Goal: Communication & Community: Answer question/provide support

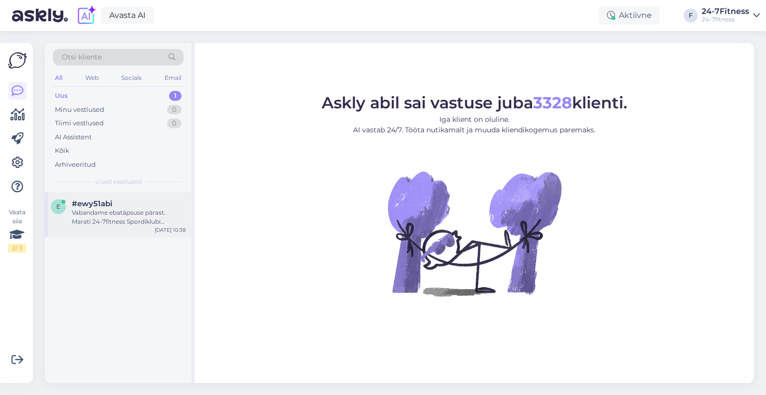
click at [100, 221] on div "Vabandame ebatäpsuse pärast. Marati 24-7fitness Spordiklubi avamise täpne kuupä…" at bounding box center [129, 217] width 114 height 18
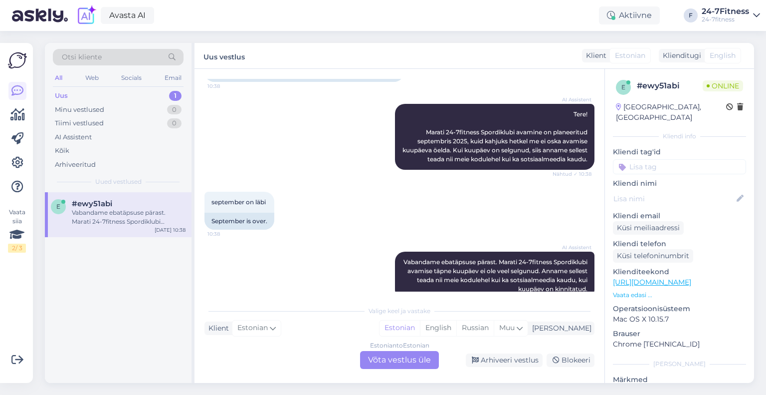
scroll to position [106, 0]
click at [74, 282] on div "e #ewy51abi Vabandame ebatäpsuse pärast. Marati 24-7fitness Spordiklubi avamise…" at bounding box center [118, 287] width 147 height 191
click at [487, 361] on div "Arhiveeri vestlus" at bounding box center [504, 359] width 77 height 13
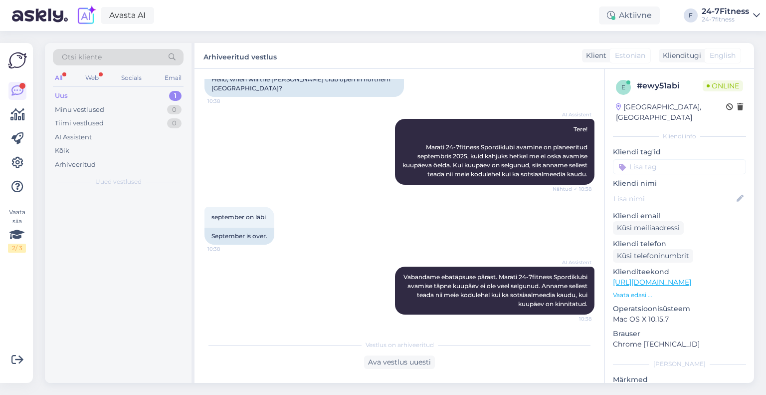
scroll to position [72, 0]
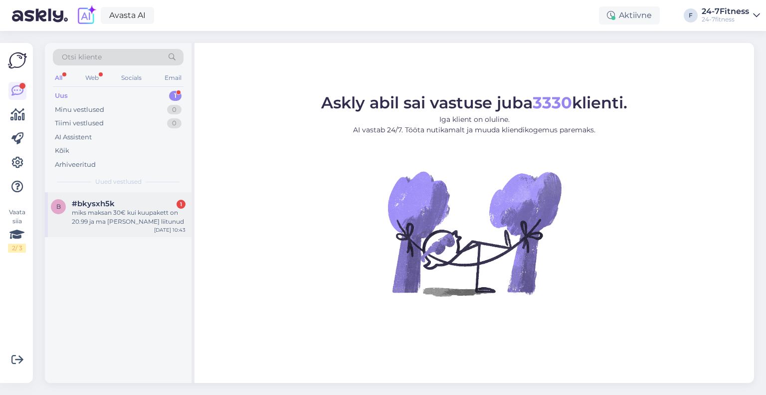
click at [114, 227] on div "b #bkysxh5k 1 miks maksan 30€ kui kuupakett on 20.99 ja ma [PERSON_NAME] liitun…" at bounding box center [118, 214] width 147 height 45
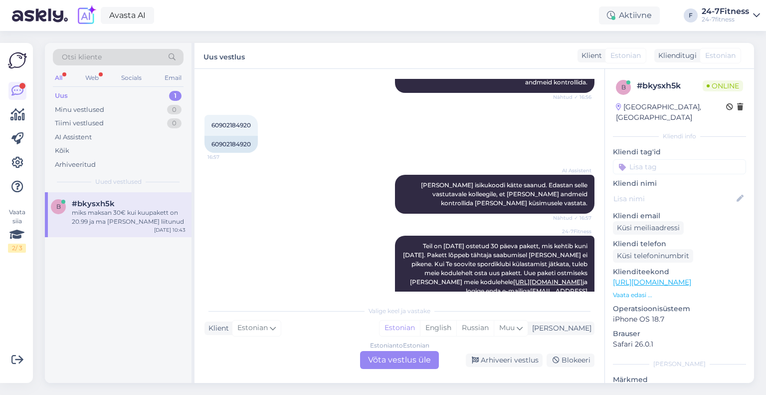
scroll to position [549, 0]
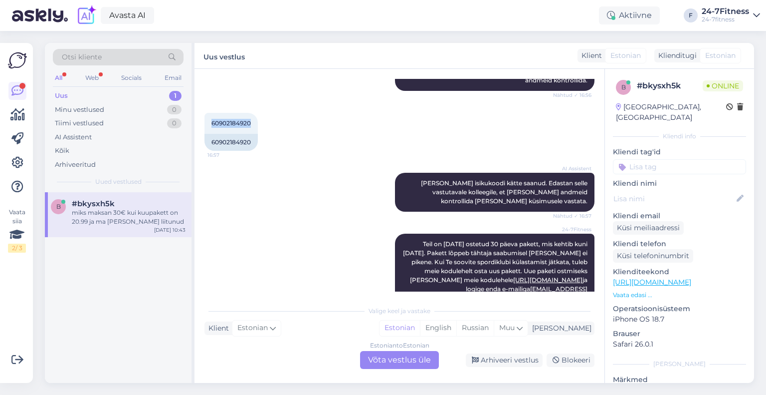
drag, startPoint x: 255, startPoint y: 134, endPoint x: 200, endPoint y: 131, distance: 55.9
click at [200, 131] on div "Vestlus algas [DATE] tere kui mul on ostetud lepinguga kuu pakett kas see võtab…" at bounding box center [400, 226] width 410 height 314
copy span "60902184920"
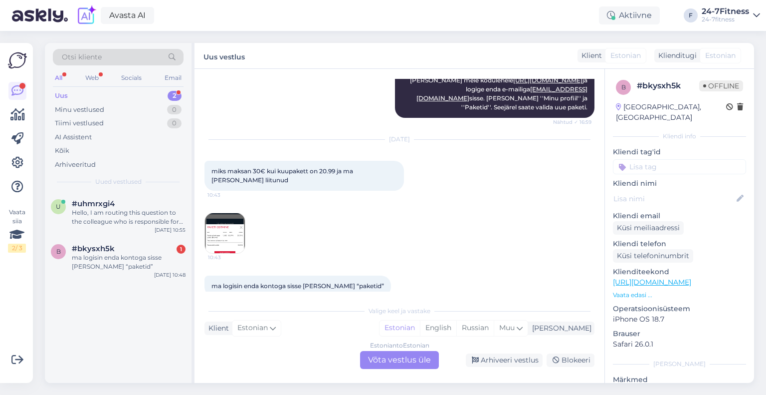
scroll to position [764, 0]
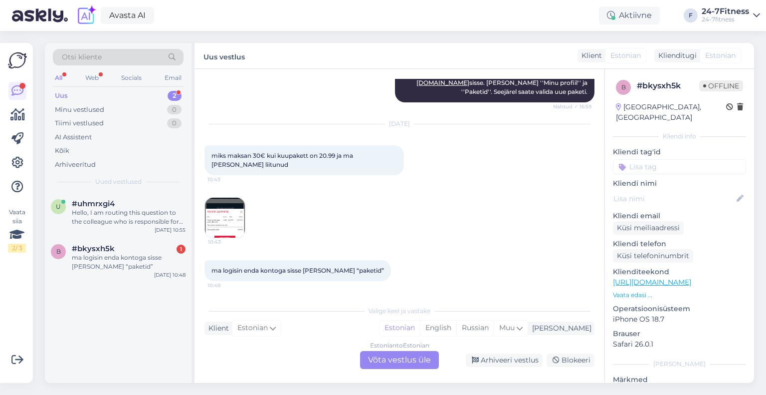
click at [241, 223] on img at bounding box center [225, 218] width 40 height 40
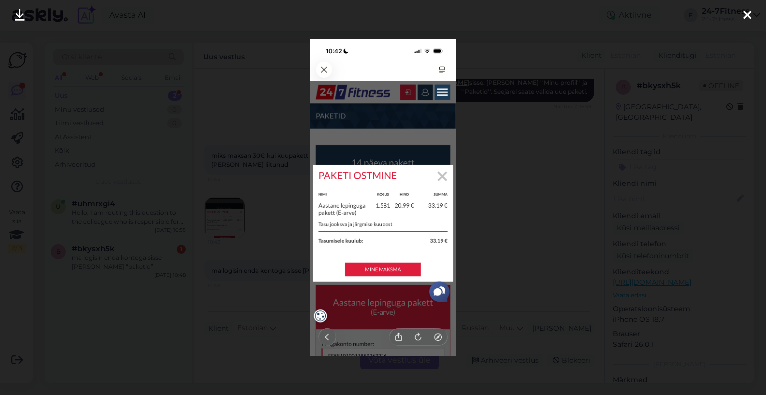
click at [746, 9] on icon at bounding box center [747, 15] width 8 height 13
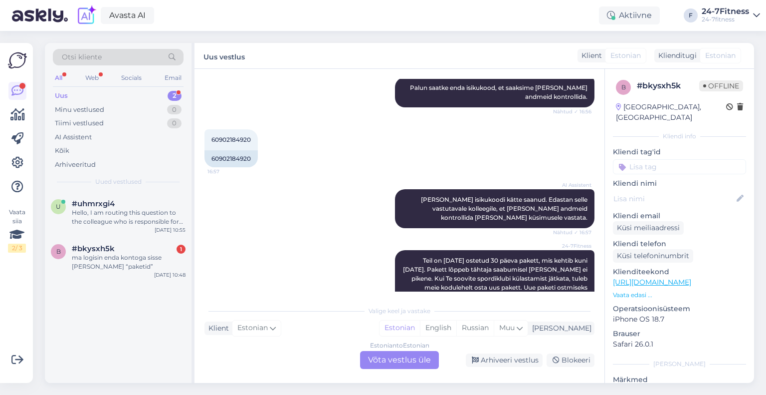
scroll to position [465, 0]
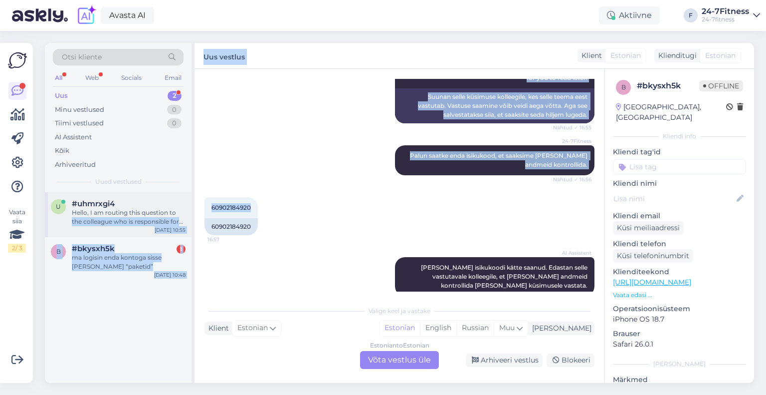
drag, startPoint x: 257, startPoint y: 216, endPoint x: 187, endPoint y: 214, distance: 70.9
click at [187, 214] on div "Otsi kliente All Web Socials Email Uus 2 Minu vestlused 0 Tiimi vestlused 0 AI …" at bounding box center [400, 213] width 710 height 340
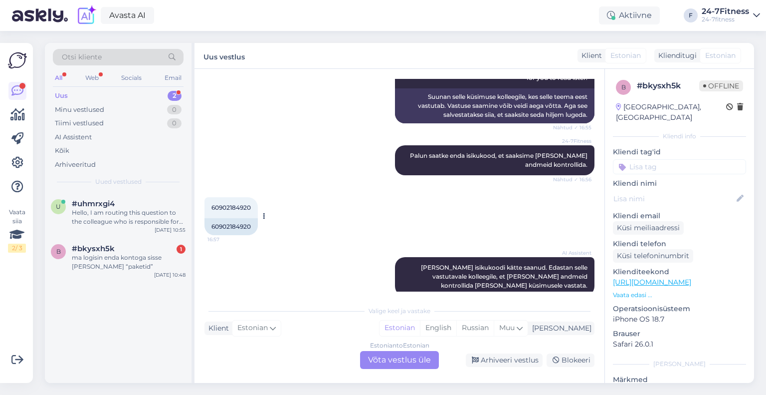
click at [243, 227] on div "60902184920" at bounding box center [231, 226] width 53 height 17
drag, startPoint x: 253, startPoint y: 217, endPoint x: 207, endPoint y: 217, distance: 46.9
click at [207, 217] on div "60902184920 16:57" at bounding box center [231, 207] width 53 height 21
copy span "60902184920"
click at [378, 361] on div "Estonian to Estonian Võta vestlus üle" at bounding box center [399, 360] width 79 height 18
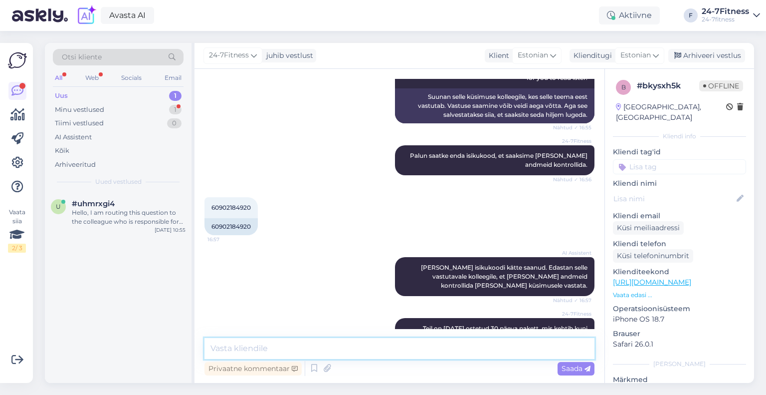
click at [314, 341] on textarea at bounding box center [400, 348] width 390 height 21
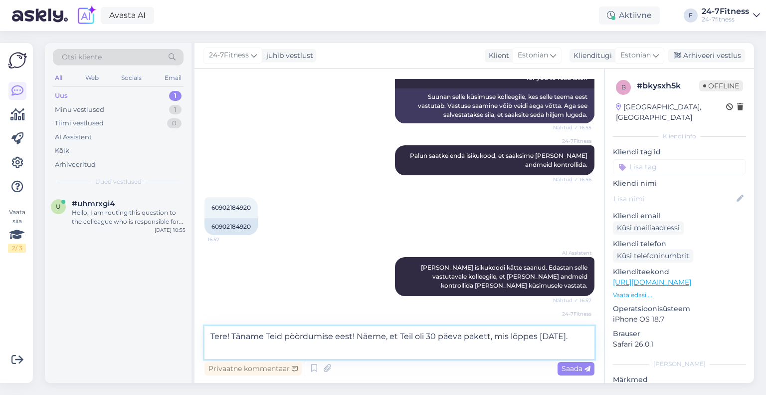
paste textarea "Uue paketi ostmiseks [PERSON_NAME] meie kodulehele [URL][DOMAIN_NAME] ja logige…"
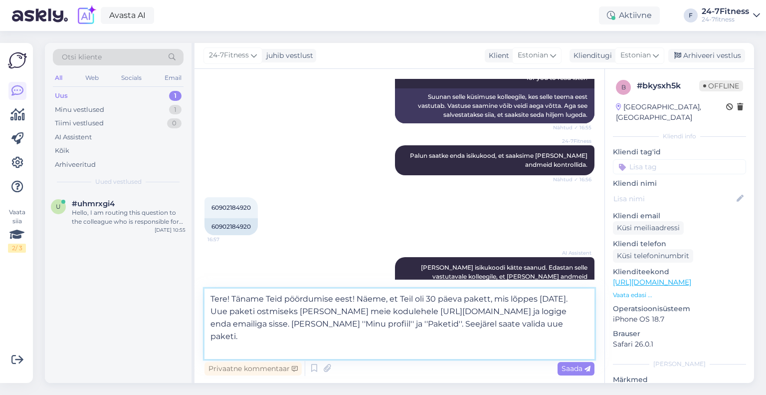
paste textarea "Aastase lepinguga paketi puhul tuleb esimese maksena tasuda jooksva kuu järele …"
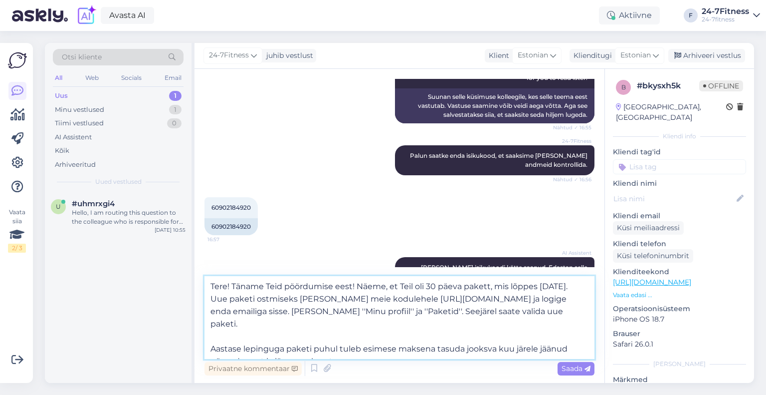
click at [312, 336] on textarea "Tere! Täname Teid pöördumise eest! Näeme, et Teil oli 30 päeva pakett, mis lõpp…" at bounding box center [400, 317] width 390 height 83
paste textarea "20.99 € kuu"
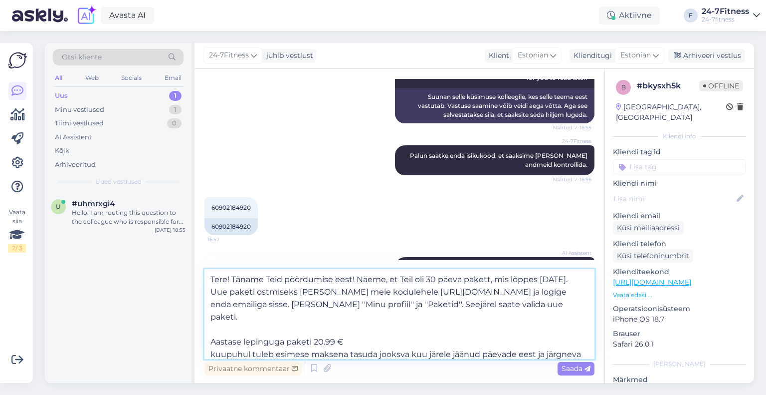
click at [366, 329] on textarea "Tere! Täname Teid pöördumise eest! Näeme, et Teil oli 30 päeva pakett, mis lõpp…" at bounding box center [400, 314] width 390 height 90
click at [211, 343] on textarea "Tere! Täname Teid pöördumise eest! Näeme, et Teil oli 30 päeva pakett, mis lõpp…" at bounding box center [400, 314] width 390 height 90
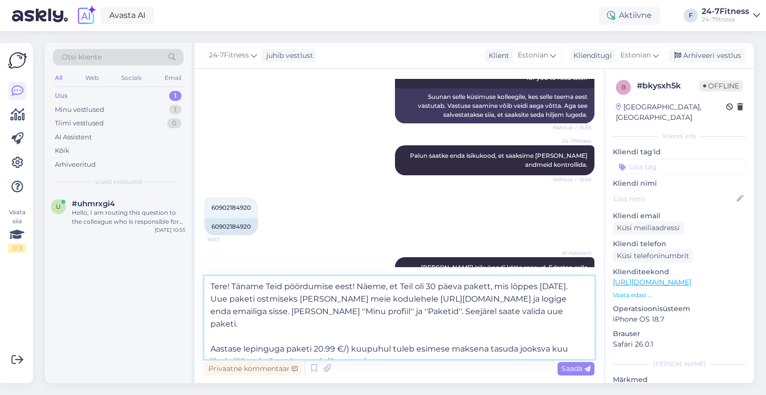
click at [315, 337] on textarea "Tere! Täname Teid pöördumise eest! Näeme, et Teil oli 30 päeva pakett, mis lõpp…" at bounding box center [400, 317] width 390 height 83
click at [351, 336] on textarea "Tere! Täname Teid pöördumise eest! Näeme, et Teil oli 30 päeva pakett, mis lõpp…" at bounding box center [400, 317] width 390 height 83
click at [365, 335] on textarea "Tere! Täname Teid pöördumise eest! Näeme, et Teil oli 30 päeva pakett, mis lõpp…" at bounding box center [400, 317] width 390 height 83
click at [351, 340] on textarea "Tere! Täname Teid pöördumise eest! Näeme, et Teil oli 30 päeva pakett, mis lõpp…" at bounding box center [400, 317] width 390 height 83
click at [423, 350] on textarea "Tere! Täname Teid pöördumise eest! Näeme, et Teil oli 30 päeva pakett, mis lõpp…" at bounding box center [400, 317] width 390 height 83
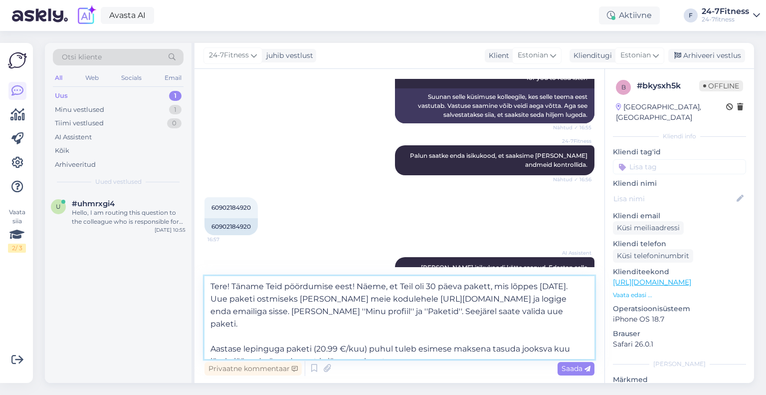
click at [423, 350] on textarea "Tere! Täname Teid pöördumise eest! Näeme, et Teil oli 30 päeva pakett, mis lõpp…" at bounding box center [400, 317] width 390 height 83
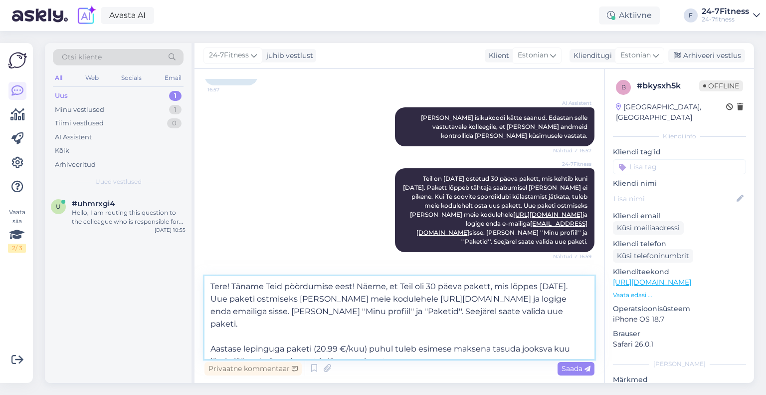
scroll to position [788, 0]
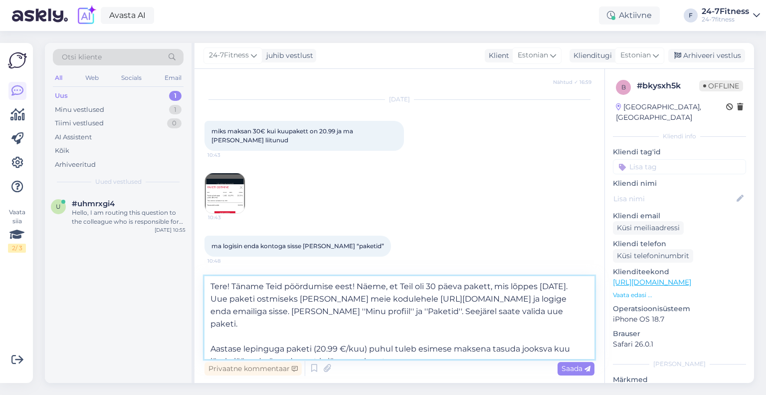
click at [429, 356] on textarea "Tere! Täname Teid pöördumise eest! Näeme, et Teil oli 30 päeva pakett, mis lõpp…" at bounding box center [400, 317] width 390 height 83
click at [438, 353] on textarea "Tere! Täname Teid pöördumise eest! Näeme, et Teil oli 30 päeva pakett, mis lõpp…" at bounding box center [400, 317] width 390 height 83
drag, startPoint x: 347, startPoint y: 338, endPoint x: 319, endPoint y: 337, distance: 28.0
click at [319, 337] on textarea "Tere! Täname Teid pöördumise eest! Näeme, et Teil oli 30 päeva pakett, mis lõpp…" at bounding box center [400, 317] width 390 height 83
click at [330, 337] on textarea "Tere! Täname Teid pöördumise eest! Näeme, et Teil oli 30 päeva pakett, mis lõpp…" at bounding box center [400, 317] width 390 height 83
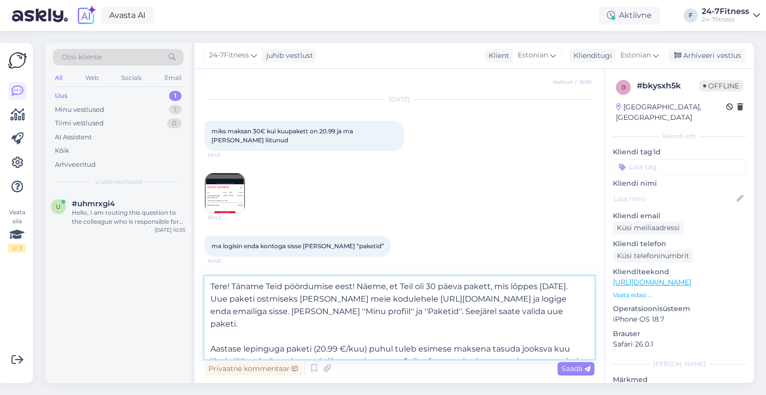
drag, startPoint x: 345, startPoint y: 337, endPoint x: 317, endPoint y: 336, distance: 28.0
click at [317, 336] on textarea "Tere! Täname Teid pöördumise eest! Näeme, et Teil oli 30 päeva pakett, mis lõpp…" at bounding box center [400, 317] width 390 height 83
click at [581, 349] on textarea "Tere! Täname Teid pöördumise eest! Näeme, et Teil oli 30 päeva pakett, mis lõpp…" at bounding box center [400, 317] width 390 height 83
paste textarea "20.99 €"
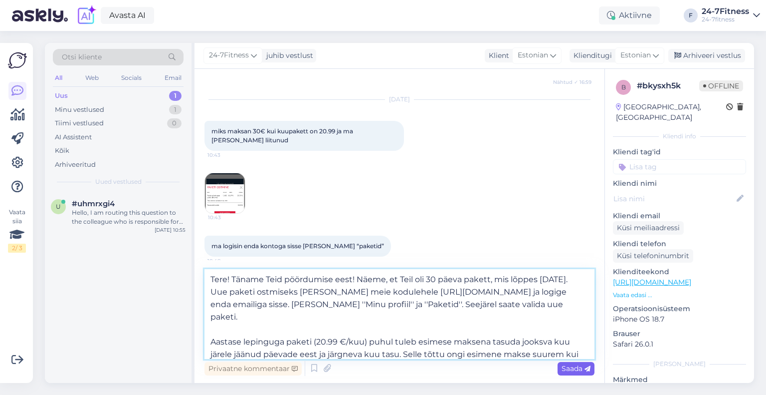
type textarea "Tere! Täname Teid pöördumise eest! Näeme, et Teil oli 30 päeva pakett, mis lõpp…"
click at [579, 365] on span "Saada" at bounding box center [576, 368] width 29 height 9
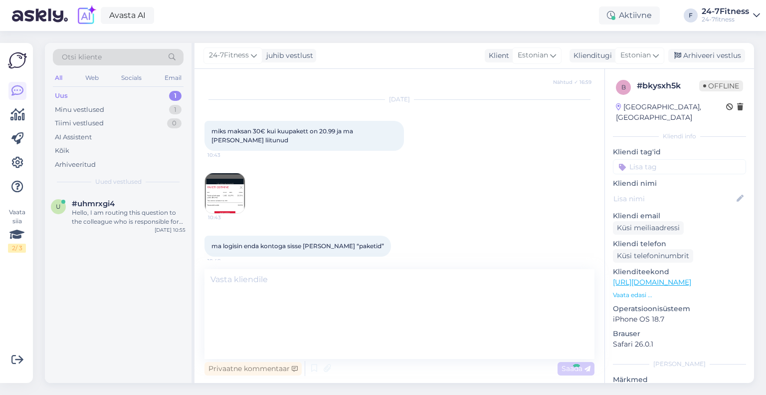
scroll to position [859, 0]
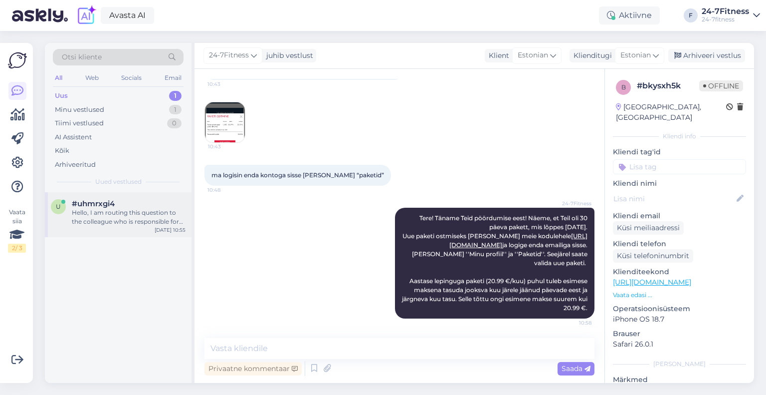
click at [104, 215] on div "Hello, I am routing this question to the colleague who is responsible for this …" at bounding box center [129, 217] width 114 height 18
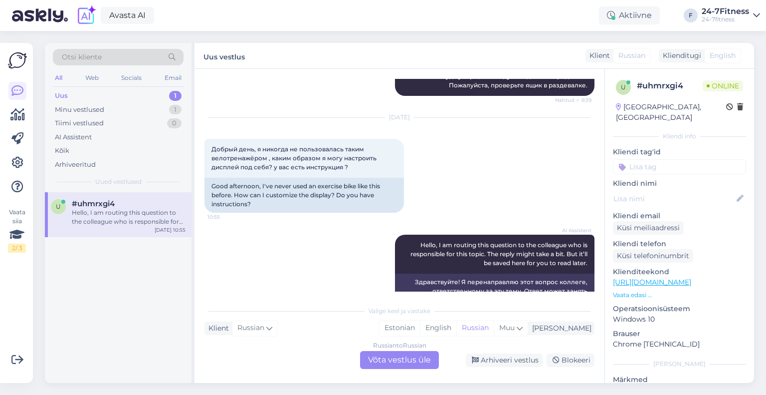
scroll to position [474, 0]
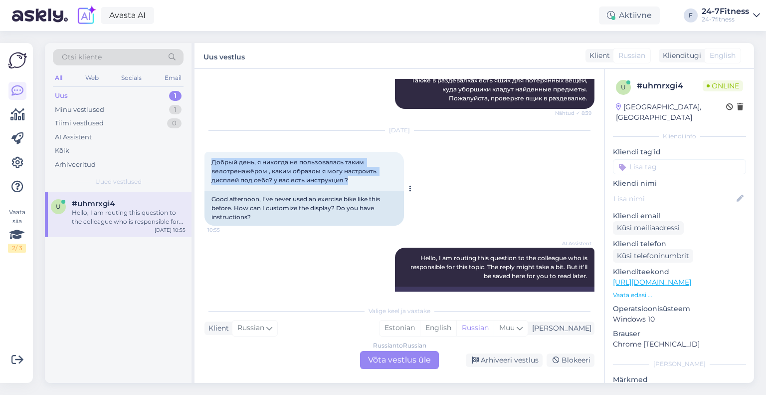
drag, startPoint x: 361, startPoint y: 179, endPoint x: 207, endPoint y: 162, distance: 155.6
click at [207, 162] on div "Добрый день, я никогда не пользовалась таким велотренажёром , каким образом я м…" at bounding box center [305, 171] width 200 height 39
copy span "Добрый день, я никогда не пользовалась таким велотренажёром , каким образом я м…"
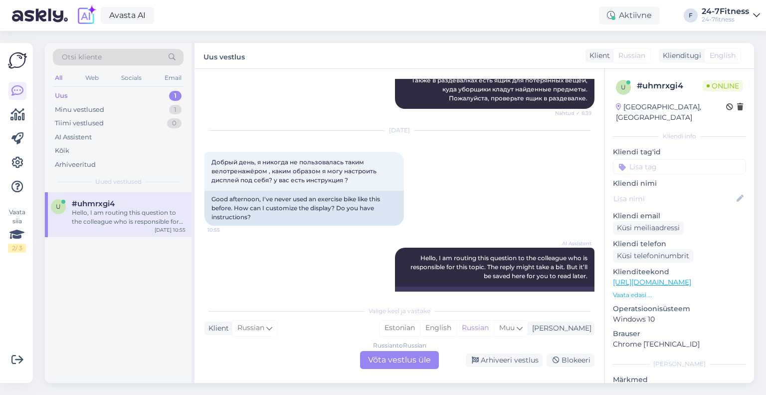
click at [397, 361] on div "Russian to Russian Võta vestlus üle" at bounding box center [399, 360] width 79 height 18
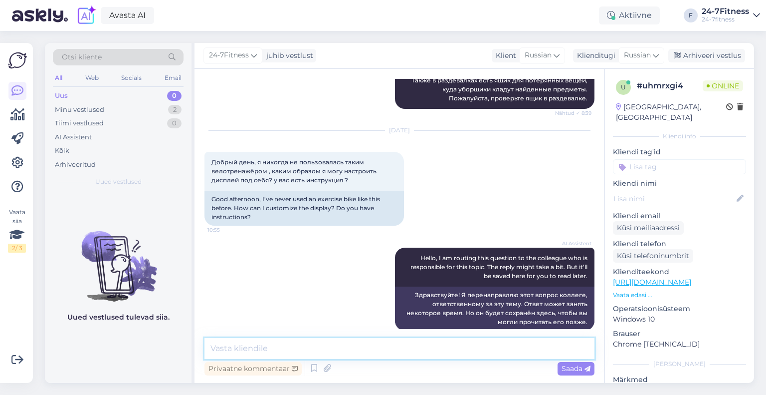
click at [358, 352] on textarea at bounding box center [400, 348] width 390 height 21
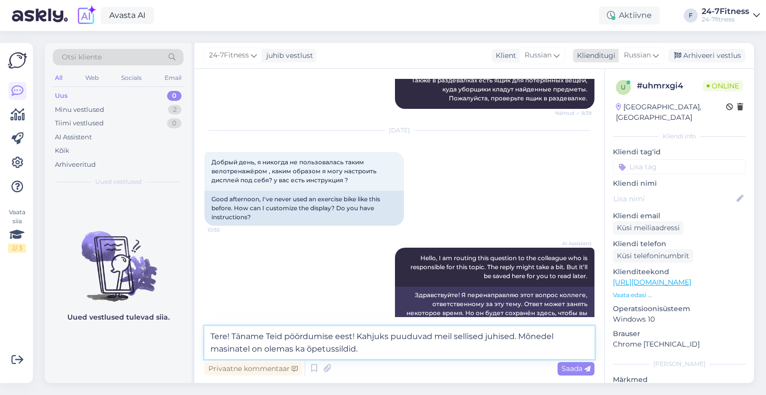
type textarea "Tere! Täname Teid pöördumise eest! Kahjuks puuduvad meil sellised juhised. Mõne…"
click at [641, 53] on span "Russian" at bounding box center [637, 55] width 27 height 11
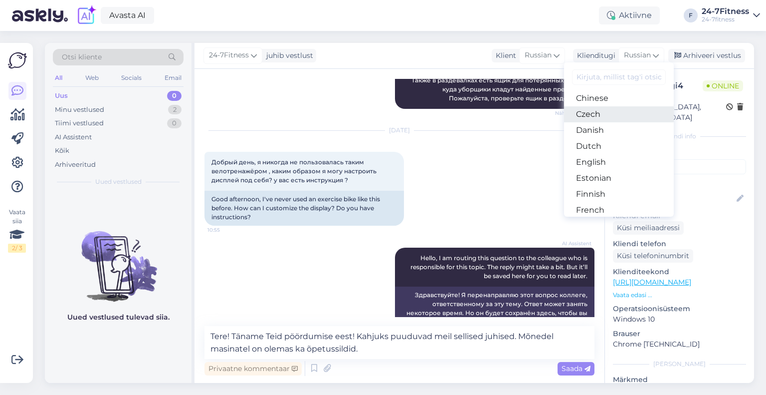
scroll to position [50, 0]
click at [600, 172] on link "Estonian" at bounding box center [619, 178] width 110 height 16
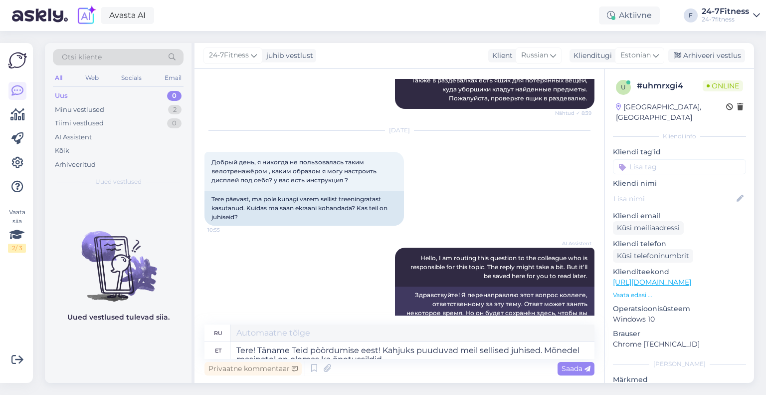
type textarea "Здравствуйте! Спасибо, что обратились к нам! К сожалению, у нас нет таких инстр…"
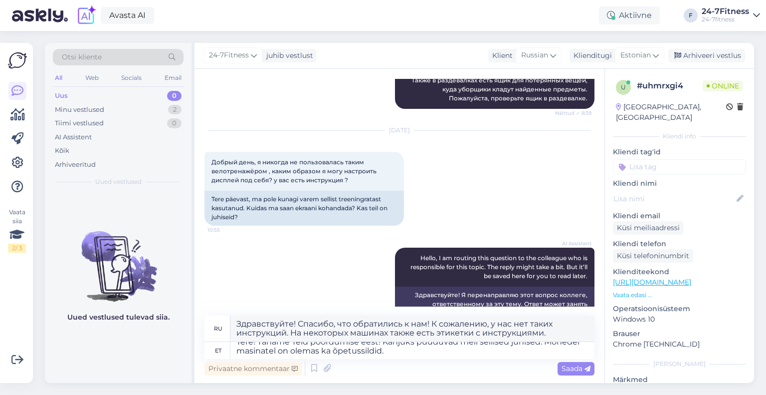
scroll to position [0, 0]
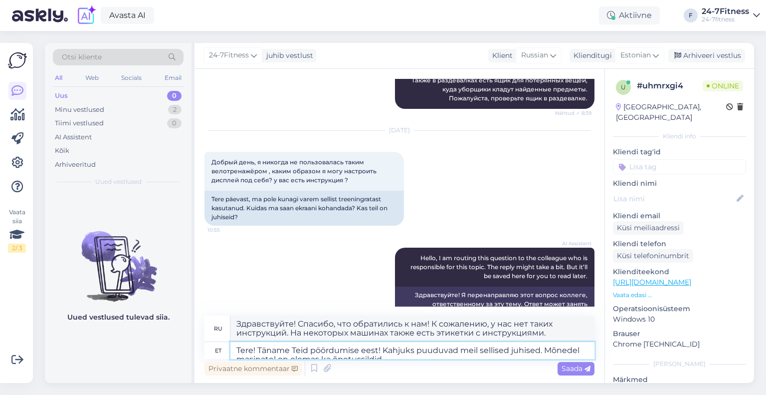
click at [579, 352] on textarea "Tere! Täname Teid pöördumise eest! Kahjuks puuduvad meil sellised juhised. Mõne…" at bounding box center [413, 350] width 364 height 17
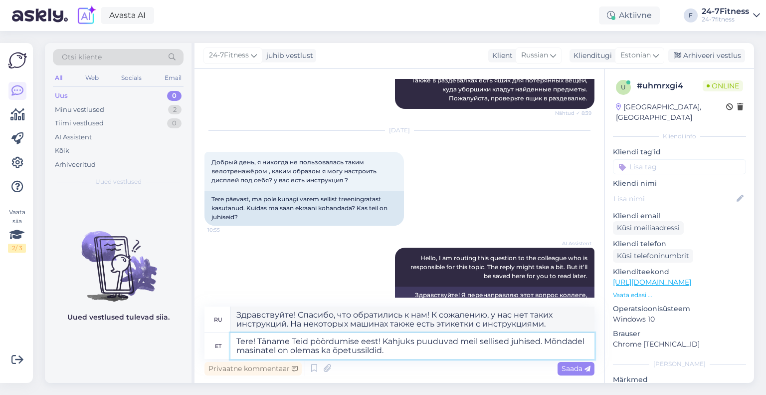
click at [563, 353] on textarea "Tere! Täname Teid pöördumise eest! Kahjuks puuduvad meil sellised juhised. Mõnd…" at bounding box center [413, 346] width 364 height 26
click at [481, 353] on textarea "Tere! Täname Teid pöördumise eest! Kahjuks puuduvad meil sellised juhised. Mõnd…" at bounding box center [413, 346] width 364 height 26
drag, startPoint x: 586, startPoint y: 341, endPoint x: 555, endPoint y: 345, distance: 31.3
click at [555, 345] on textarea "Tere! Täname Teid pöördumise eest! Kahjuks puuduvad meil sellised juhised. Mõnd…" at bounding box center [413, 346] width 364 height 26
click at [540, 364] on div "Privaatne kommentaar Saada" at bounding box center [400, 368] width 390 height 19
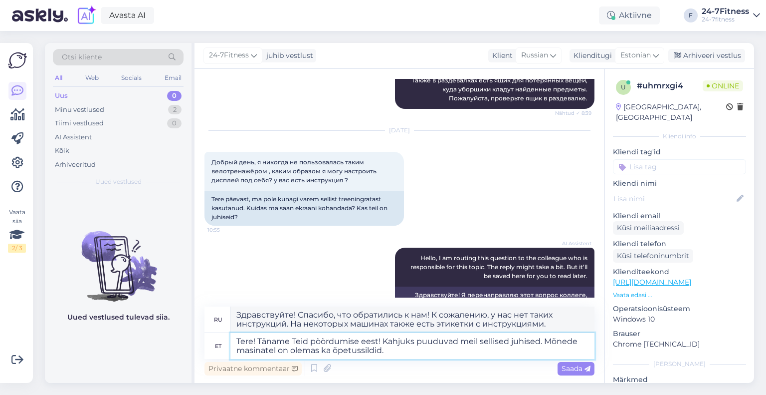
click at [276, 349] on textarea "Tere! Täname Teid pöördumise eest! Kahjuks puuduvad meil sellised juhised. Mõne…" at bounding box center [413, 346] width 364 height 26
click at [553, 346] on textarea "Tere! Täname Teid pöördumise eest! Kahjuks puuduvad meil sellised juhised. Mõne…" at bounding box center [413, 346] width 364 height 26
drag, startPoint x: 580, startPoint y: 343, endPoint x: 549, endPoint y: 342, distance: 30.9
click at [549, 342] on textarea "Tere! Täname Teid pöördumise eest! Kahjuks puuduvad meil sellised juhised. Mõne…" at bounding box center [413, 346] width 364 height 26
type textarea "Tere! Täname Teid pöördumise eest! Kahjuks puuduvad meil sellised juhised. Omas…"
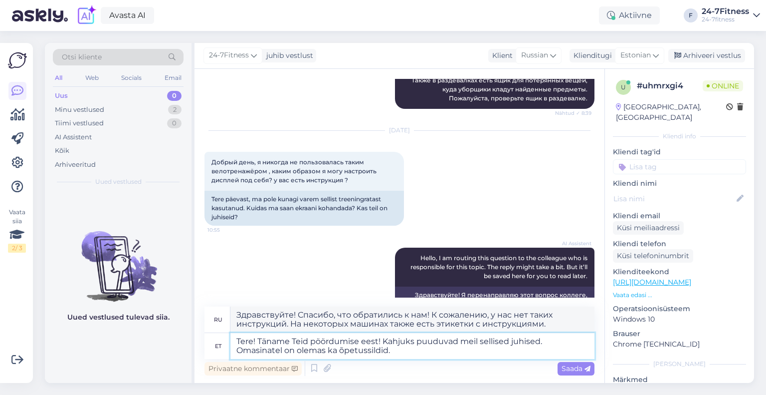
type textarea "Здравствуйте! Спасибо, что обратились к нам! К сожалению, у нас нет такой инстр…"
type textarea "Tere! Täname Teid pöördumise eest! Kahjuks puuduvad meil sellised juhised. Osad…"
type textarea "Здравствуйте! Спасибо, что обратились к нам! К сожалению, у нас нет таких инстр…"
click at [277, 352] on textarea "Tere! Täname Teid pöördumise eest! Kahjuks puuduvad meil sellised juhised. Osad…" at bounding box center [413, 346] width 364 height 26
click at [420, 352] on textarea "Tere! Täname Teid pöördumise eest! Kahjuks puuduvad meil sellised juhised. Osad…" at bounding box center [413, 346] width 364 height 26
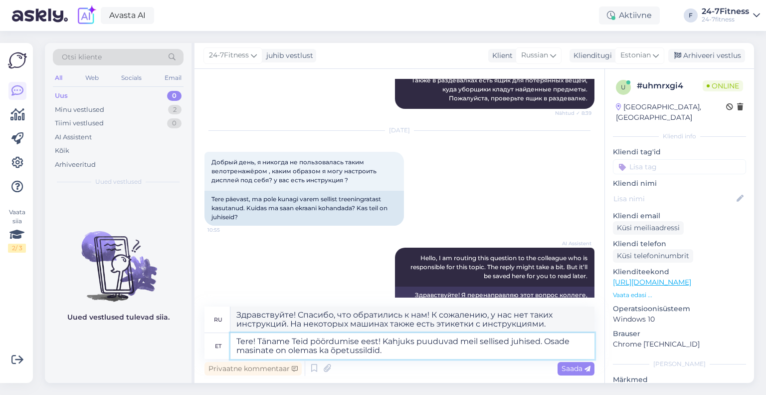
click at [275, 353] on textarea "Tere! Täname Teid pöördumise eest! Kahjuks puuduvad meil sellised juhised. Osad…" at bounding box center [413, 346] width 364 height 26
click at [416, 353] on textarea "Tere! Täname Teid pöördumise eest! Kahjuks puuduvad meil sellised juhised. Osad…" at bounding box center [413, 346] width 364 height 26
type textarea "Tere! Täname Teid pöördumise eest! Kahjuks puuduvad meil sellised juhised. Osad…"
click at [565, 365] on span "Saada" at bounding box center [576, 368] width 29 height 9
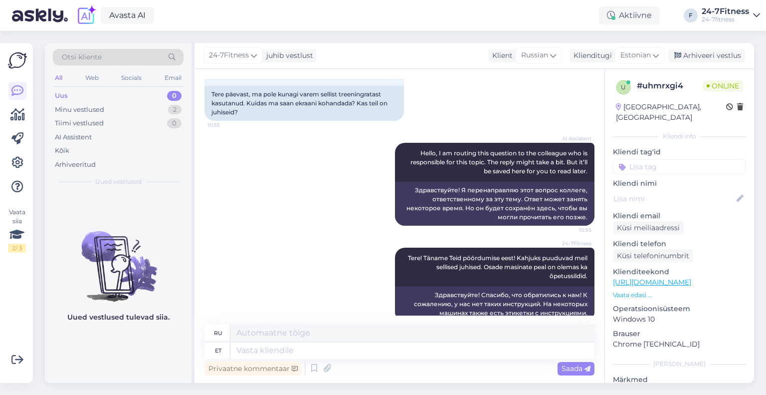
scroll to position [595, 0]
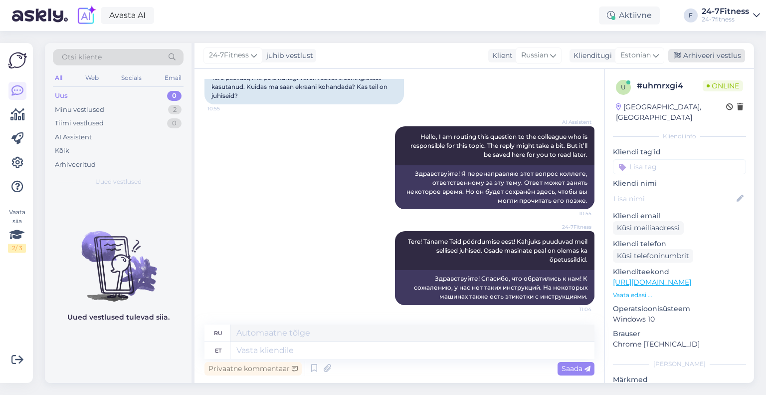
click at [706, 57] on div "Arhiveeri vestlus" at bounding box center [707, 55] width 77 height 13
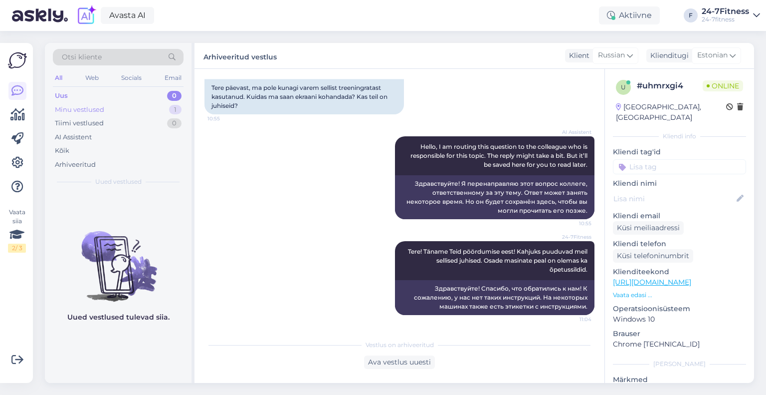
click at [92, 113] on div "Minu vestlused" at bounding box center [79, 110] width 49 height 10
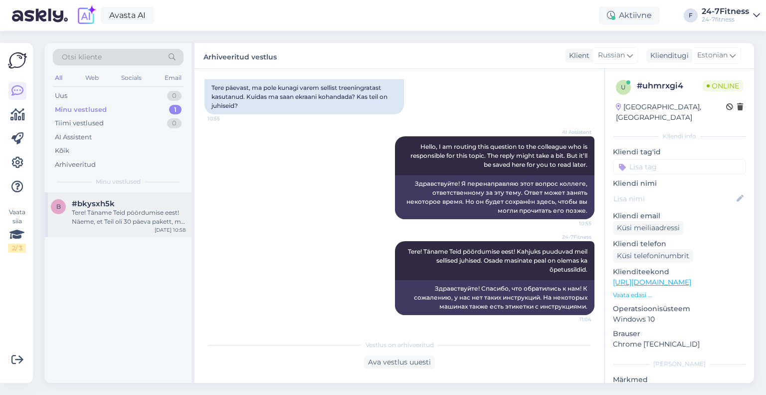
click at [99, 223] on div "Tere! Täname Teid pöördumise eest! Näeme, et Teil oli 30 päeva pakett, mis lõpp…" at bounding box center [129, 217] width 114 height 18
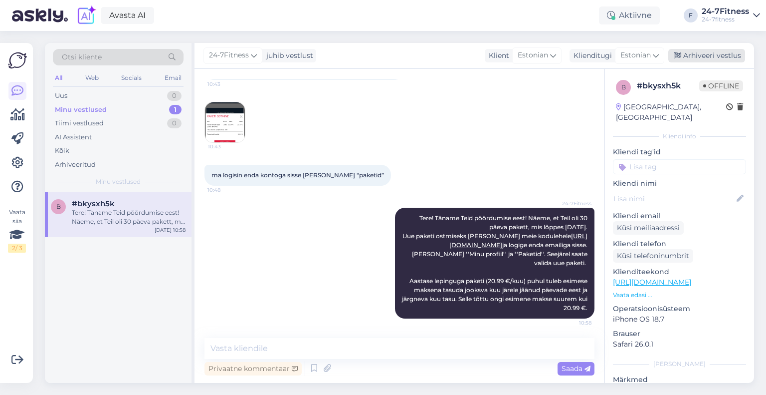
click at [725, 60] on div "Arhiveeri vestlus" at bounding box center [707, 55] width 77 height 13
